Goal: Task Accomplishment & Management: Use online tool/utility

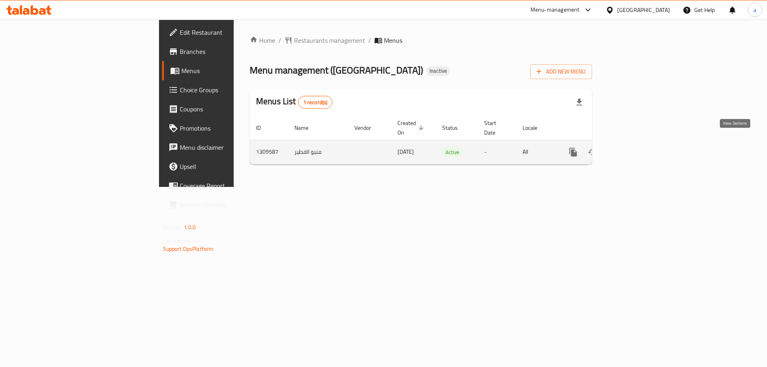
click at [636, 147] on icon "enhanced table" at bounding box center [631, 152] width 10 height 10
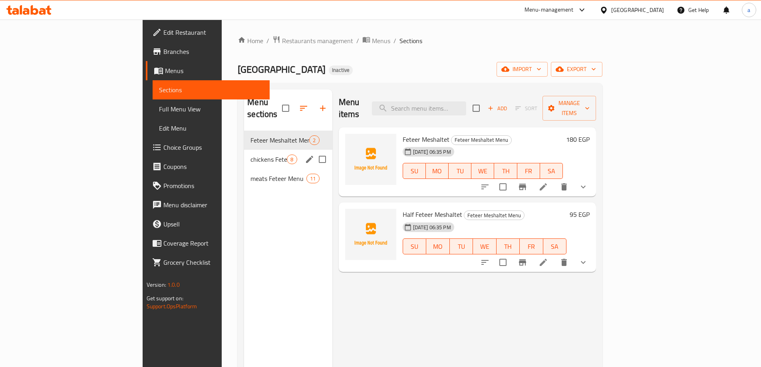
click at [244, 150] on div "chickens Feteer Menu 8" at bounding box center [288, 159] width 88 height 19
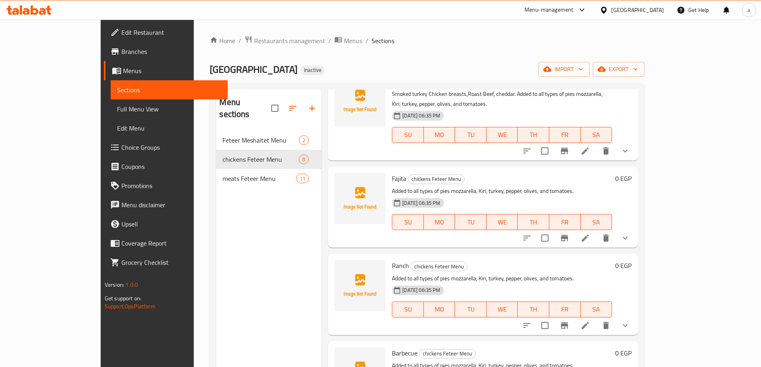
scroll to position [351, 0]
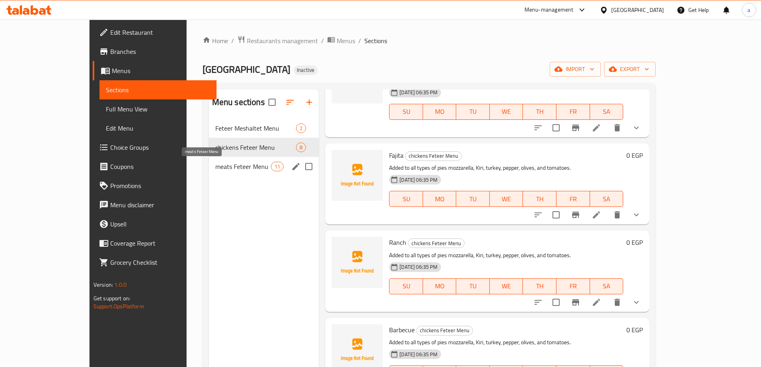
click at [218, 163] on span "meats Feteer Menu" at bounding box center [243, 167] width 56 height 10
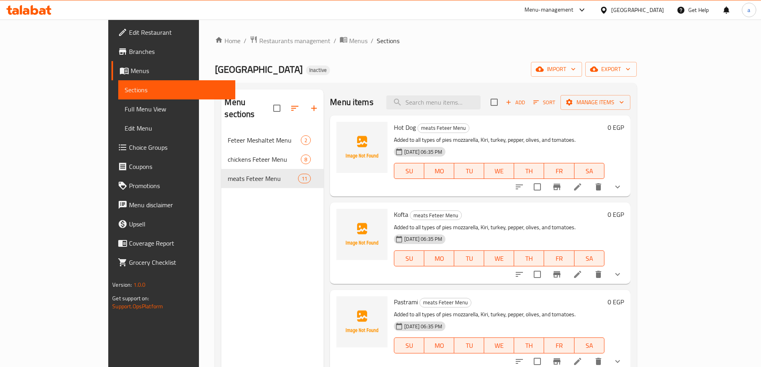
click at [125, 113] on span "Full Menu View" at bounding box center [177, 109] width 104 height 10
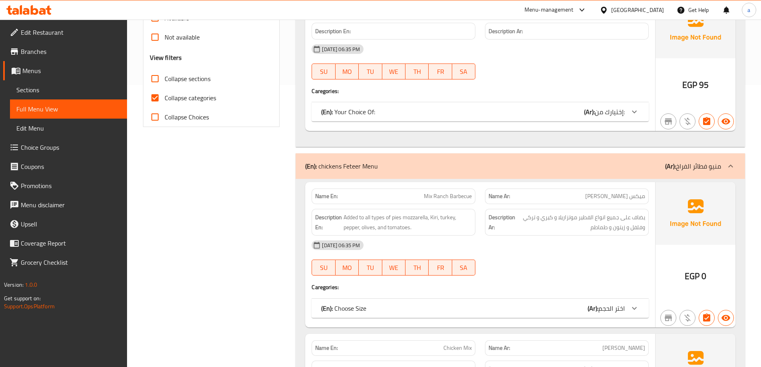
scroll to position [280, 0]
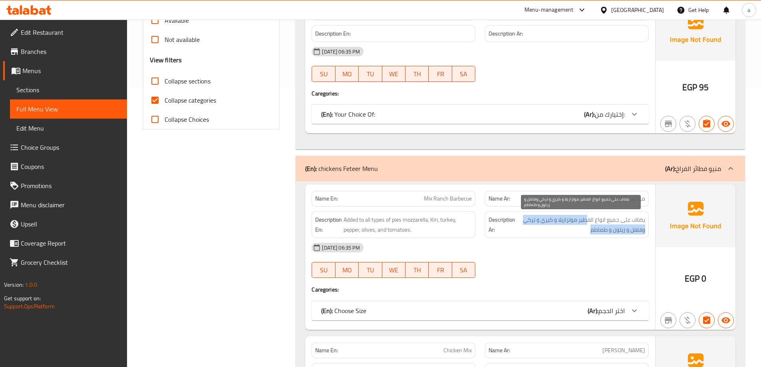
click at [563, 226] on span "يضاف على جميع انواع الفطير موتزاريلا و كيري و تركي وفلفل و زيتون و طماطم" at bounding box center [581, 225] width 128 height 20
click at [553, 222] on span "يضاف على جميع انواع الفطير موتزاريلا و كيري و تركي وفلفل و زيتون و طماطم" at bounding box center [581, 225] width 128 height 20
click at [636, 231] on span "يضاف على جميع انواع الفطير موتزاريلا و كيري و تركي وفلفل و زيتون و طماطم" at bounding box center [581, 225] width 128 height 20
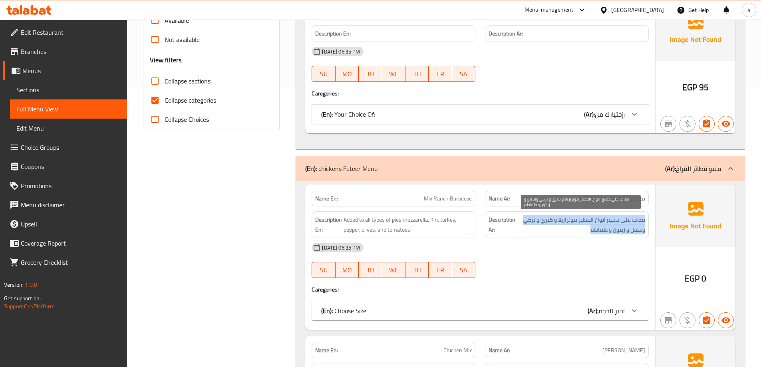
click at [636, 231] on span "يضاف على جميع انواع الفطير موتزاريلا و كيري و تركي وفلفل و زيتون و طماطم" at bounding box center [581, 225] width 128 height 20
copy div "يضاف على جميع انواع الفطير موتزاريلا و كيري و تركي وفلفل و زيتون و طماطم"
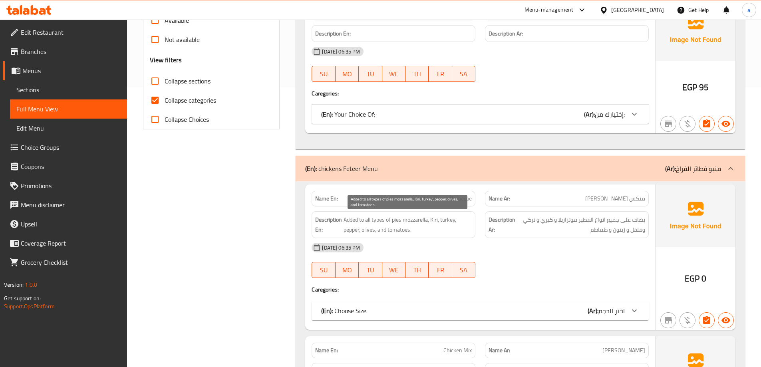
click at [376, 221] on span "Added to all types of pies mozzarella, Kiri, turkey, pepper, olives, and tomato…" at bounding box center [408, 225] width 128 height 20
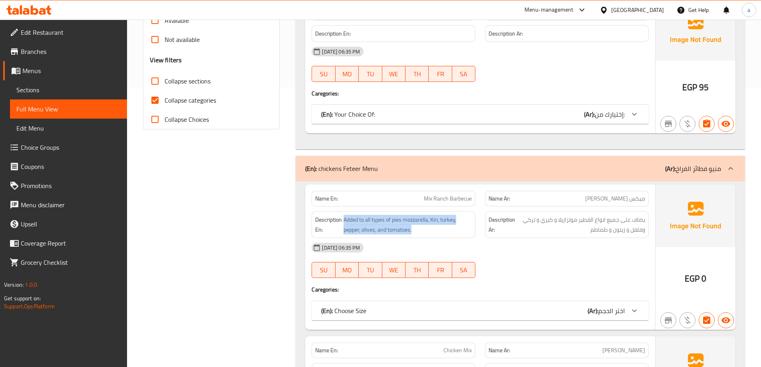
copy span "Added to all types of pies mozzarella, Kiri, turkey, pepper, olives, and tomato…"
